Goal: Task Accomplishment & Management: Complete application form

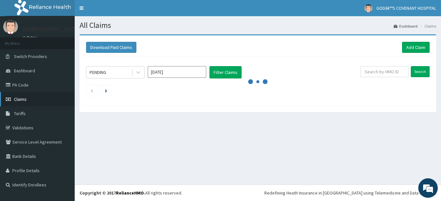
click at [22, 99] on span "Claims" at bounding box center [20, 100] width 13 height 6
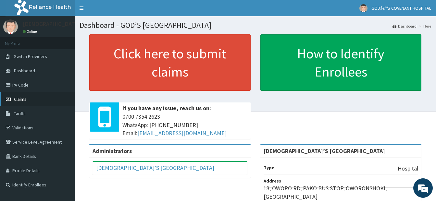
click at [38, 100] on link "Claims" at bounding box center [37, 99] width 75 height 14
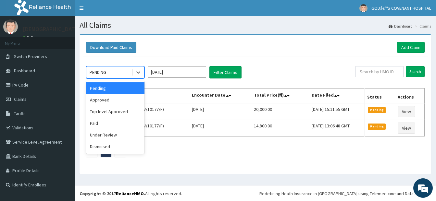
click at [132, 75] on span at bounding box center [132, 72] width 0 height 6
click at [109, 101] on div "Approved" at bounding box center [115, 100] width 58 height 12
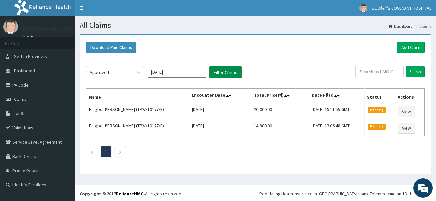
click at [233, 75] on button "Filter Claims" at bounding box center [226, 72] width 32 height 12
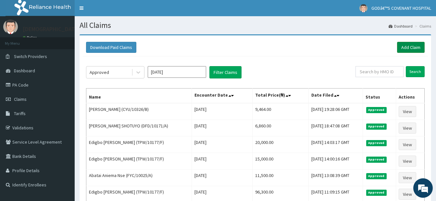
click at [403, 46] on link "Add Claim" at bounding box center [411, 47] width 28 height 11
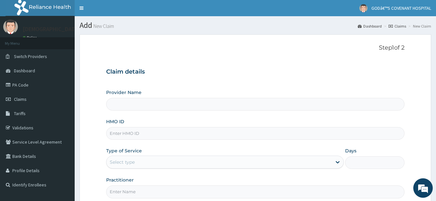
type input "[DEMOGRAPHIC_DATA]’S [GEOGRAPHIC_DATA]"
click at [124, 128] on input "HMO ID" at bounding box center [255, 133] width 299 height 13
type input "VTE/10114/A"
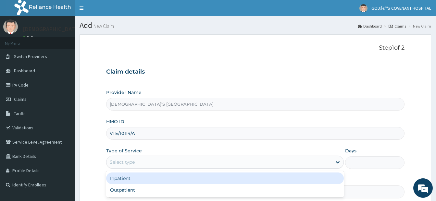
drag, startPoint x: 148, startPoint y: 159, endPoint x: 136, endPoint y: 178, distance: 22.6
click at [148, 159] on div "Select type" at bounding box center [220, 162] width 226 height 10
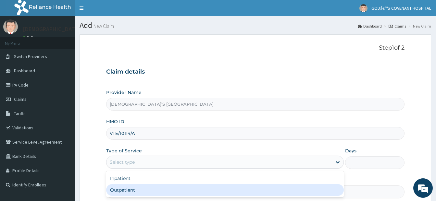
click at [135, 187] on div "Outpatient" at bounding box center [225, 191] width 238 height 12
type input "1"
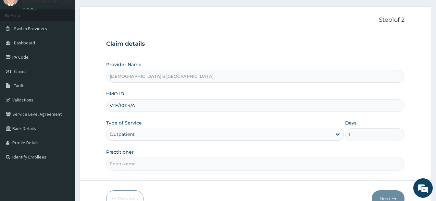
scroll to position [66, 0]
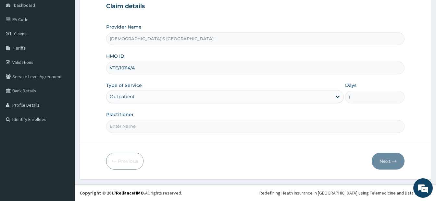
click at [264, 135] on form "Step 1 of 2 Claim details Provider Name GOD’S COVENANT HOSPITAL HMO ID VTE/1011…" at bounding box center [256, 74] width 352 height 211
click at [230, 127] on input "Practitioner" at bounding box center [255, 126] width 299 height 13
type input "DR. ODURINDE"
click at [382, 158] on button "Next" at bounding box center [388, 161] width 33 height 17
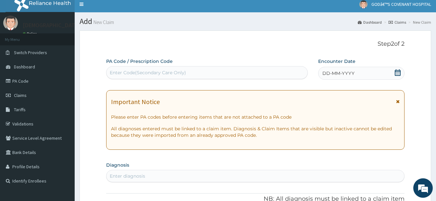
scroll to position [0, 0]
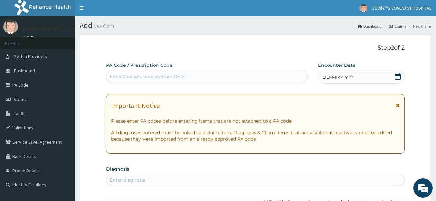
click at [134, 75] on div "Enter Code(Secondary Care Only)" at bounding box center [148, 76] width 76 height 6
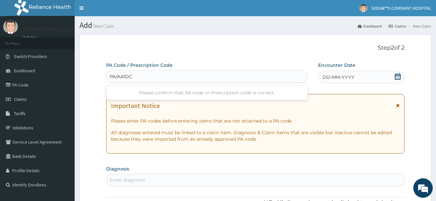
type input "PA/AA1DCE"
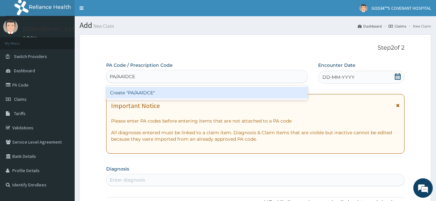
click at [159, 94] on div "Create "PA/AA1DCE"" at bounding box center [207, 93] width 202 height 12
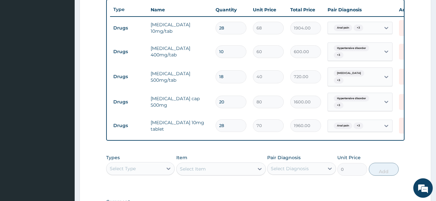
scroll to position [265, 0]
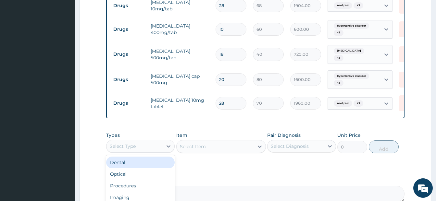
click at [151, 152] on div "Select Type" at bounding box center [135, 146] width 56 height 10
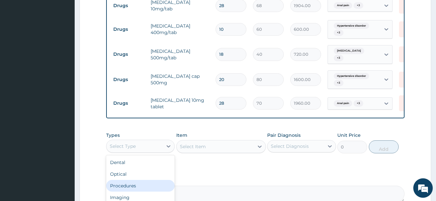
click at [131, 192] on div "Procedures" at bounding box center [140, 186] width 69 height 12
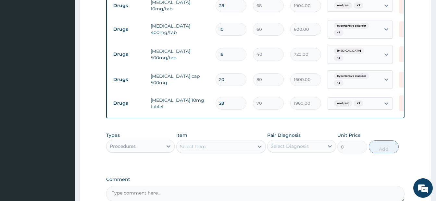
click at [203, 150] on div "Select Item" at bounding box center [193, 147] width 26 height 6
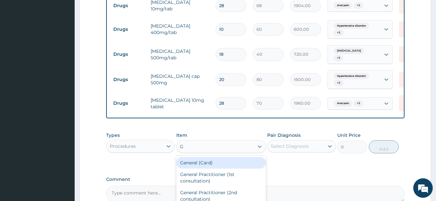
type input "GP"
click at [208, 168] on div "GP CONSULTATION" at bounding box center [221, 163] width 90 height 12
type input "3500"
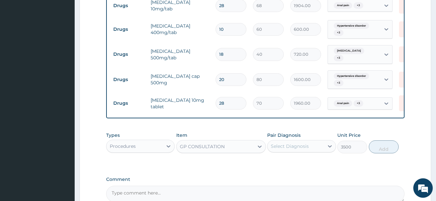
click at [303, 152] on div "Select Diagnosis" at bounding box center [296, 146] width 56 height 10
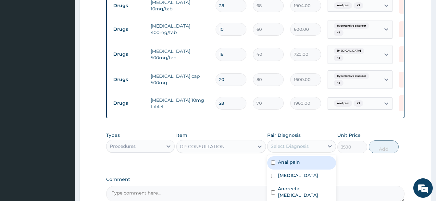
click at [278, 165] on label "Anal pain" at bounding box center [289, 162] width 22 height 6
checkbox input "true"
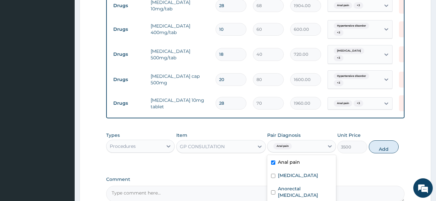
drag, startPoint x: 275, startPoint y: 175, endPoint x: 275, endPoint y: 181, distance: 5.5
click at [275, 180] on div "Diarrhea" at bounding box center [301, 176] width 69 height 13
checkbox input "true"
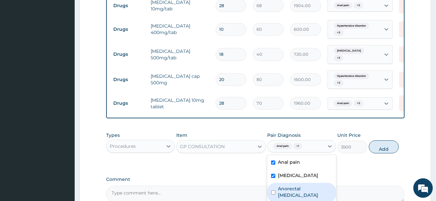
click at [275, 191] on input "checkbox" at bounding box center [273, 193] width 4 height 4
checkbox input "true"
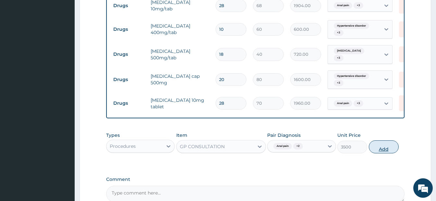
click at [386, 150] on button "Add" at bounding box center [384, 147] width 30 height 13
type input "0"
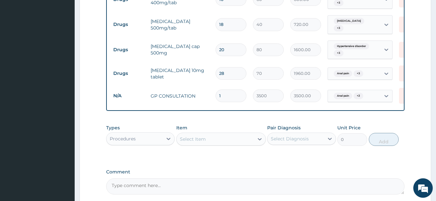
scroll to position [297, 0]
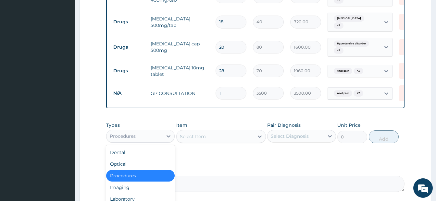
click at [161, 140] on div "Procedures" at bounding box center [135, 136] width 56 height 10
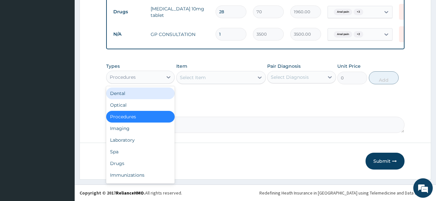
scroll to position [359, 0]
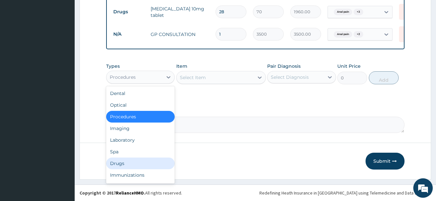
click at [122, 163] on div "Drugs" at bounding box center [140, 164] width 69 height 12
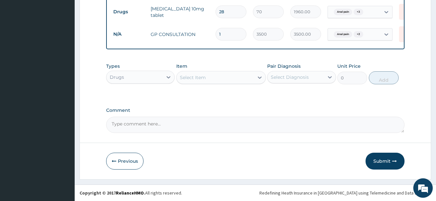
click at [216, 82] on div "Select Item" at bounding box center [215, 77] width 77 height 10
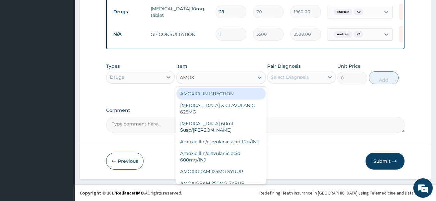
type input "AMOXI"
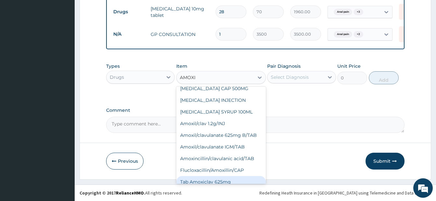
scroll to position [165, 0]
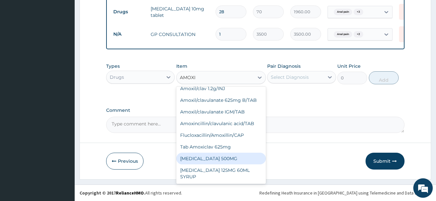
click at [222, 161] on div "[MEDICAL_DATA] 500MG" at bounding box center [221, 159] width 90 height 12
type input "150"
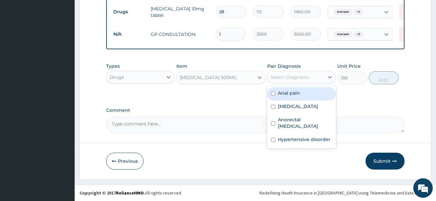
click at [290, 75] on div "Select Diagnosis" at bounding box center [290, 77] width 38 height 6
click at [273, 92] on input "checkbox" at bounding box center [273, 94] width 4 height 4
checkbox input "true"
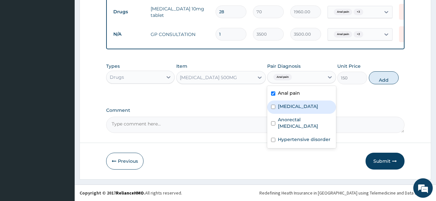
drag, startPoint x: 275, startPoint y: 104, endPoint x: 273, endPoint y: 112, distance: 8.5
click at [274, 108] on div "Diarrhea" at bounding box center [301, 107] width 69 height 13
checkbox input "true"
click at [271, 117] on div "Anorectal tenesmus" at bounding box center [301, 124] width 69 height 20
checkbox input "true"
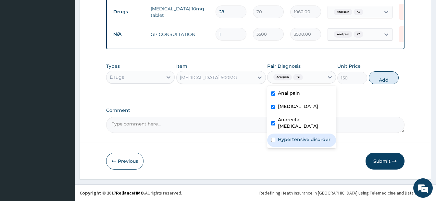
click at [272, 134] on div "Hypertensive disorder" at bounding box center [301, 140] width 69 height 13
checkbox input "true"
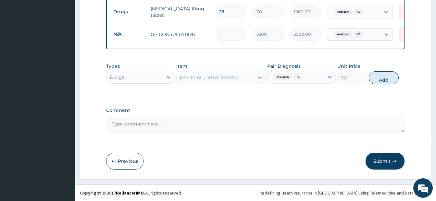
click at [377, 79] on button "Add" at bounding box center [384, 77] width 30 height 13
type input "0"
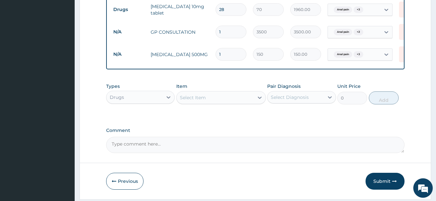
click at [207, 51] on tr "N/A AMOXICILLIN 500MG 1 150 150.00 Anal pain + 3 Delete" at bounding box center [269, 54] width 318 height 22
type input "2"
type input "300.00"
type input "20"
type input "3000.00"
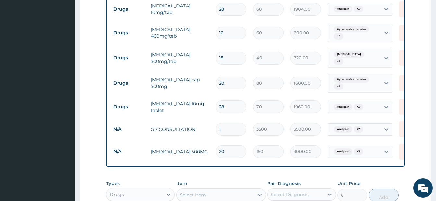
scroll to position [229, 0]
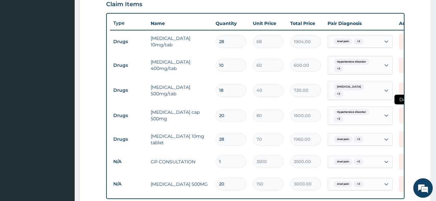
type input "20"
click at [400, 114] on icon at bounding box center [406, 116] width 14 height 16
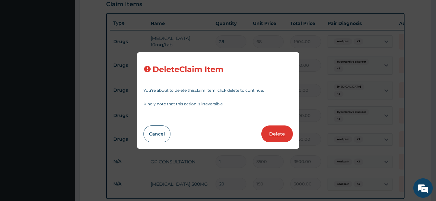
click at [276, 133] on button "Delete" at bounding box center [278, 134] width 32 height 17
type input "28"
type input "70"
type input "1960.00"
type input "1"
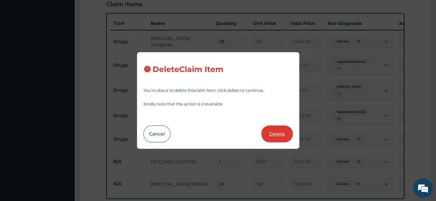
type input "3500"
type input "3500.00"
type input "20"
type input "150"
type input "3000.00"
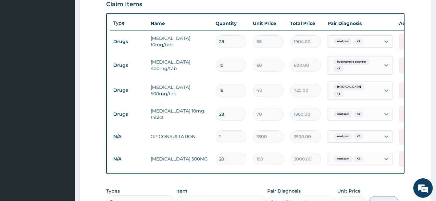
click at [218, 181] on div "PA Code / Prescription Code PA/AA1DCE Encounter Date 11-09-2025 Important Notic…" at bounding box center [255, 45] width 299 height 425
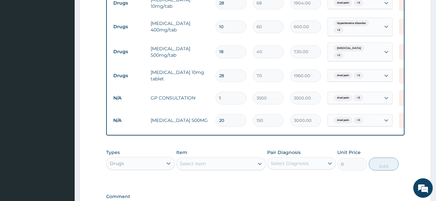
scroll to position [356, 0]
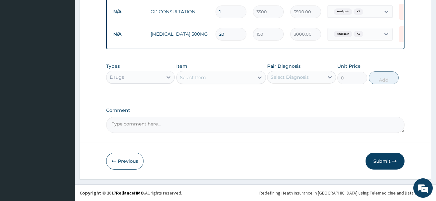
click at [375, 162] on button "Submit" at bounding box center [385, 161] width 39 height 17
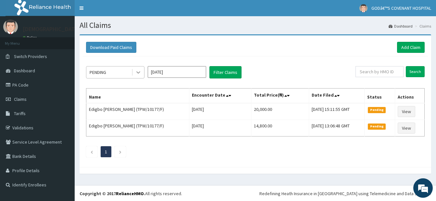
click at [133, 75] on div at bounding box center [139, 73] width 12 height 12
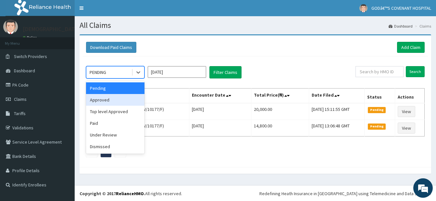
click at [111, 98] on div "Approved" at bounding box center [115, 100] width 58 height 12
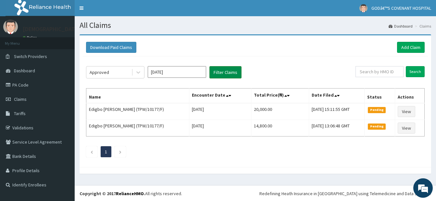
click at [226, 72] on button "Filter Claims" at bounding box center [226, 72] width 32 height 12
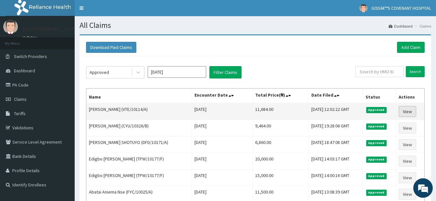
click at [411, 114] on link "View" at bounding box center [408, 111] width 18 height 11
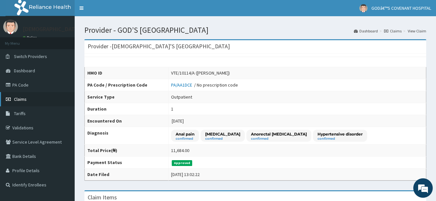
click at [22, 100] on span "Claims" at bounding box center [20, 100] width 13 height 6
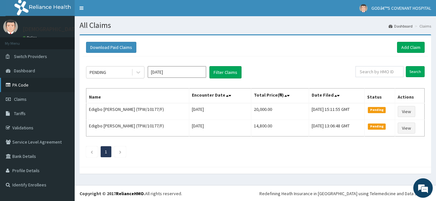
click at [26, 85] on link "PA Code" at bounding box center [37, 85] width 75 height 14
click at [405, 49] on link "Add Claim" at bounding box center [411, 47] width 28 height 11
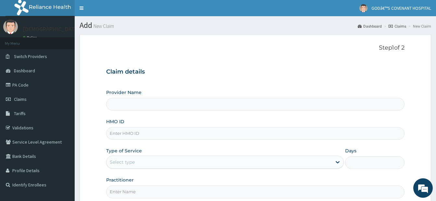
type input "[DEMOGRAPHIC_DATA]’S [GEOGRAPHIC_DATA]"
click at [122, 133] on input "HMO ID" at bounding box center [255, 133] width 299 height 13
type input "GSV/13577/A"
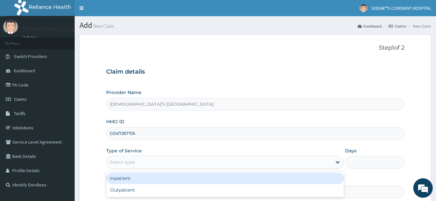
click at [131, 161] on div "Select type" at bounding box center [122, 162] width 25 height 6
drag, startPoint x: 128, startPoint y: 184, endPoint x: 127, endPoint y: 188, distance: 4.6
click at [127, 188] on div "Inpatient Outpatient" at bounding box center [225, 185] width 238 height 26
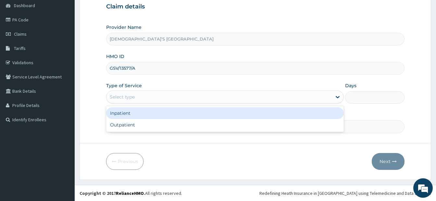
scroll to position [66, 0]
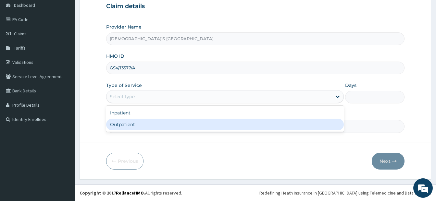
click at [144, 127] on div "Outpatient" at bounding box center [225, 125] width 238 height 12
type input "1"
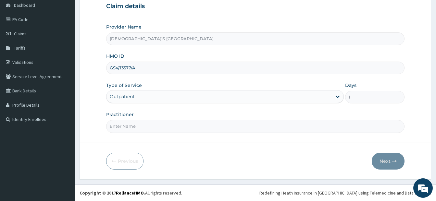
click at [174, 126] on input "Practitioner" at bounding box center [255, 126] width 299 height 13
type input "DR. DARE"
click at [383, 161] on button "Next" at bounding box center [388, 161] width 33 height 17
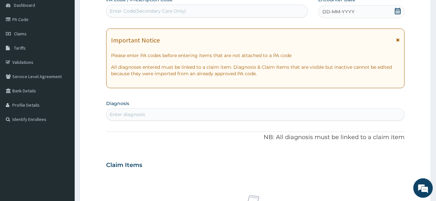
click at [146, 12] on div "Enter Code(Secondary Care Only)" at bounding box center [148, 11] width 76 height 6
type input "PA/D11D68"
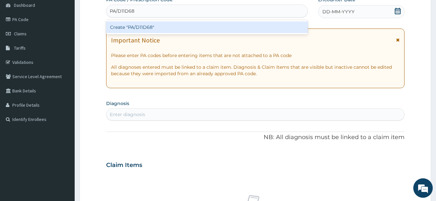
click at [148, 27] on div "Create "PA/D11D68"" at bounding box center [207, 27] width 202 height 12
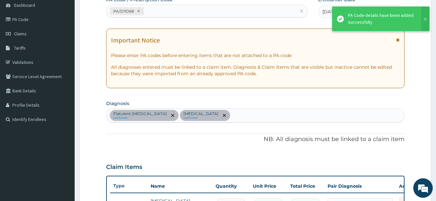
scroll to position [214, 0]
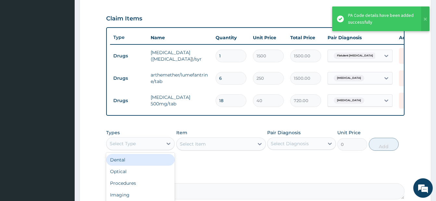
click at [149, 149] on div "Select Type" at bounding box center [135, 144] width 56 height 10
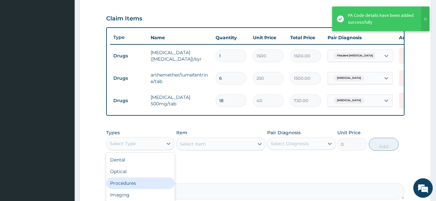
click at [127, 185] on div "Procedures" at bounding box center [140, 184] width 69 height 12
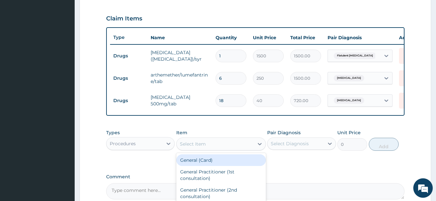
click at [202, 148] on div "Select Item" at bounding box center [193, 144] width 26 height 6
type input "GP"
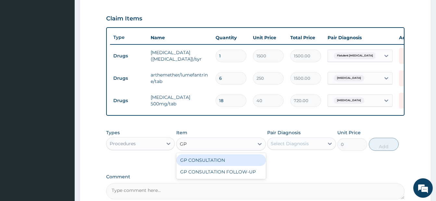
click at [220, 164] on div "GP CONSULTATION" at bounding box center [221, 161] width 90 height 12
type input "3500"
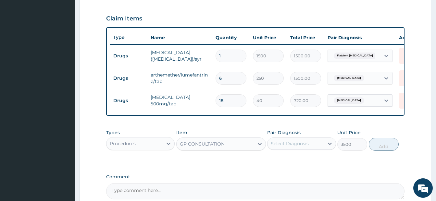
click at [300, 147] on div "Select Diagnosis" at bounding box center [290, 144] width 38 height 6
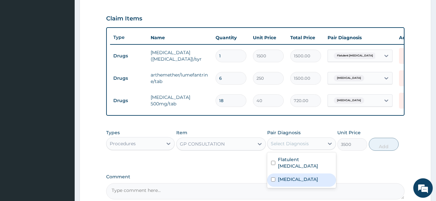
click at [274, 178] on input "checkbox" at bounding box center [273, 180] width 4 height 4
checkbox input "true"
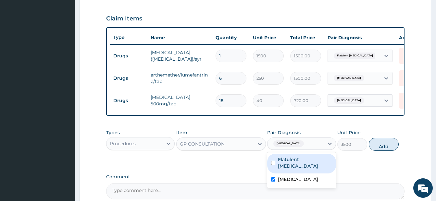
click at [275, 165] on input "checkbox" at bounding box center [273, 163] width 4 height 4
checkbox input "true"
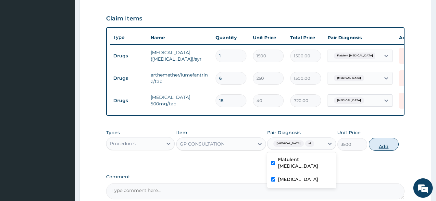
click at [367, 151] on div "3500" at bounding box center [353, 144] width 30 height 13
click at [374, 151] on button "Add" at bounding box center [384, 144] width 30 height 13
type input "0"
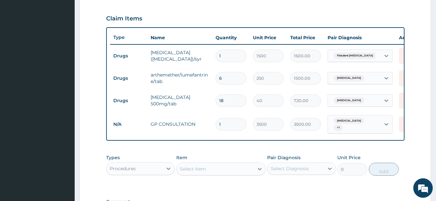
click at [161, 172] on div "Procedures" at bounding box center [135, 169] width 56 height 10
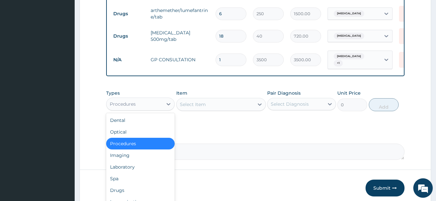
scroll to position [279, 0]
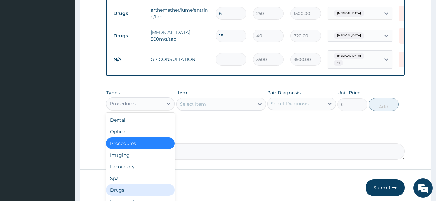
click at [128, 189] on div "Drugs" at bounding box center [140, 191] width 69 height 12
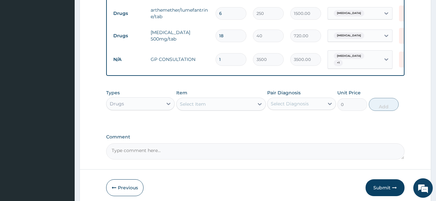
click at [230, 106] on div "Select Item" at bounding box center [215, 104] width 77 height 10
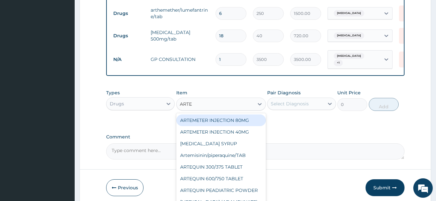
type input "ARTEM"
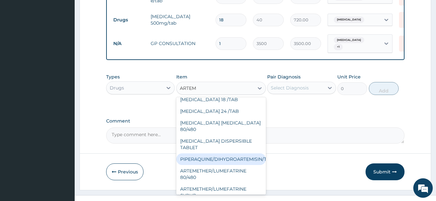
scroll to position [308, 0]
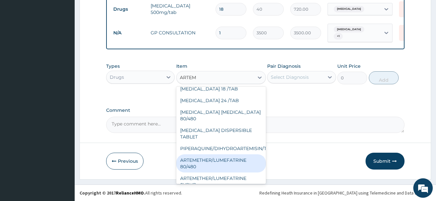
click at [229, 155] on div "ARTEMETHER/LUMEFATRINE 80/480" at bounding box center [221, 164] width 90 height 18
type input "400"
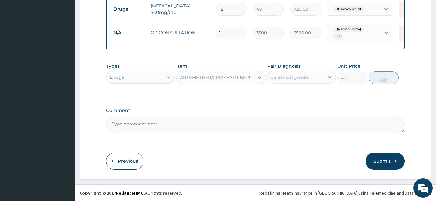
click at [293, 79] on div "Select Diagnosis" at bounding box center [290, 77] width 38 height 6
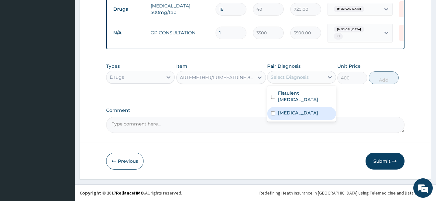
click at [273, 111] on input "checkbox" at bounding box center [273, 113] width 4 height 4
checkbox input "true"
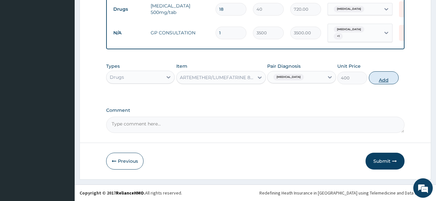
click at [382, 78] on button "Add" at bounding box center [384, 77] width 30 height 13
type input "0"
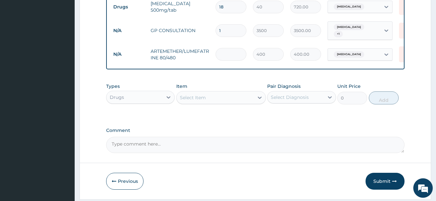
type input "0.00"
type input "6"
type input "2400.00"
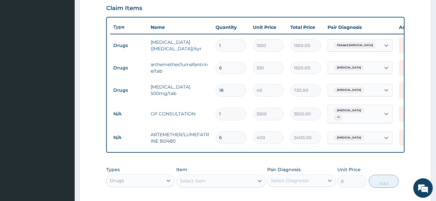
scroll to position [211, 0]
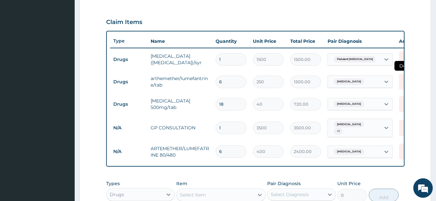
type input "6"
click at [401, 81] on icon at bounding box center [406, 82] width 14 height 16
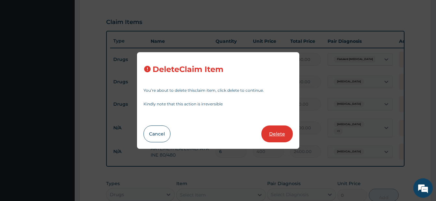
click at [270, 134] on button "Delete" at bounding box center [278, 134] width 32 height 17
type input "18"
type input "40"
type input "720.00"
type input "1"
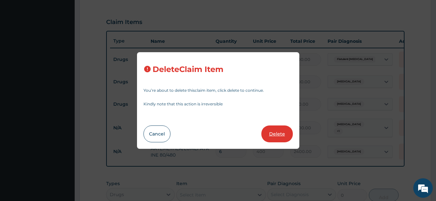
type input "3500"
type input "3500.00"
type input "6"
type input "400"
type input "2400.00"
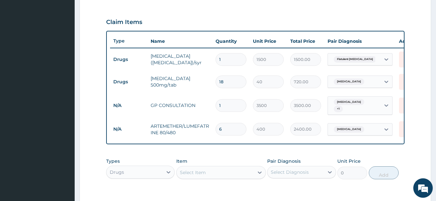
click at [234, 153] on div "PA Code / Prescription Code PA/D11D68 Encounter Date [DATE] Important Notice Pl…" at bounding box center [255, 39] width 299 height 377
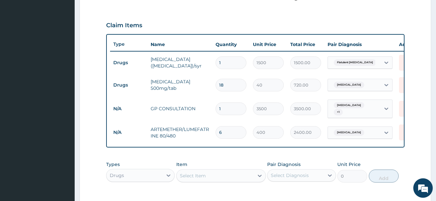
scroll to position [292, 0]
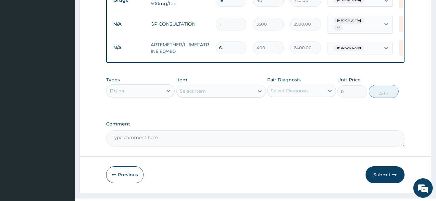
click at [388, 178] on button "Submit" at bounding box center [385, 175] width 39 height 17
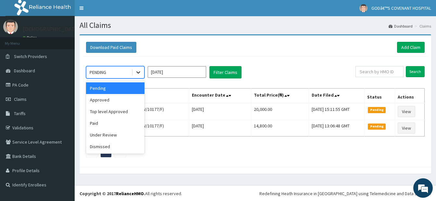
click at [138, 76] on div at bounding box center [139, 73] width 12 height 12
click at [110, 99] on div "Approved" at bounding box center [115, 100] width 58 height 12
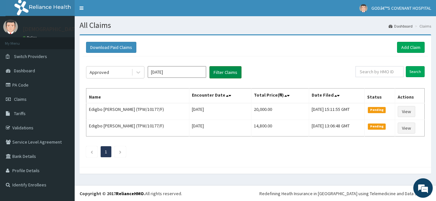
click at [228, 74] on button "Filter Claims" at bounding box center [226, 72] width 32 height 12
